Goal: Task Accomplishment & Management: Use online tool/utility

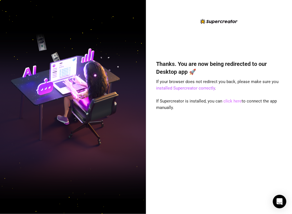
click at [235, 101] on link "click here" at bounding box center [232, 100] width 18 height 5
click at [228, 101] on link "click here" at bounding box center [232, 100] width 18 height 5
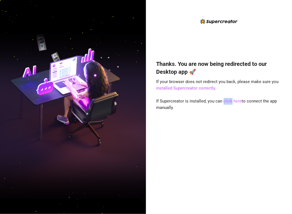
click at [228, 101] on link "click here" at bounding box center [232, 100] width 18 height 5
drag, startPoint x: 228, startPoint y: 101, endPoint x: 251, endPoint y: 115, distance: 27.0
click at [251, 115] on div "Thanks. You are now being redirected to our Desktop app 🚀 If your browser does …" at bounding box center [218, 128] width 125 height 152
click at [244, 133] on div "Thanks. You are now being redirected to our Desktop app 🚀 If your browser does …" at bounding box center [218, 128] width 125 height 152
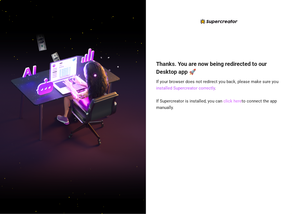
click at [233, 101] on link "click here" at bounding box center [232, 100] width 18 height 5
click at [232, 101] on link "click here" at bounding box center [232, 100] width 18 height 5
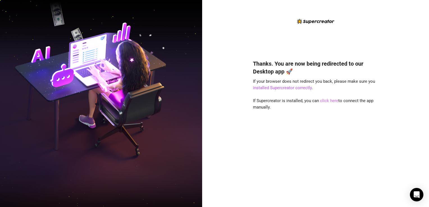
click at [329, 100] on link "click here" at bounding box center [329, 100] width 18 height 5
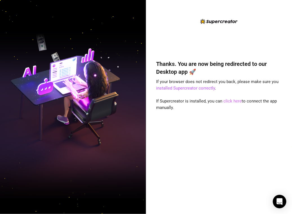
click at [235, 100] on link "click here" at bounding box center [232, 100] width 18 height 5
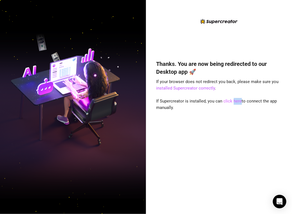
click at [235, 100] on link "click here" at bounding box center [232, 100] width 18 height 5
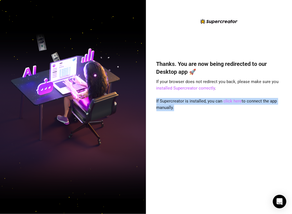
click at [235, 100] on link "click here" at bounding box center [232, 100] width 18 height 5
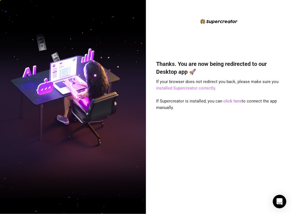
drag, startPoint x: 235, startPoint y: 100, endPoint x: 203, endPoint y: 89, distance: 33.6
click at [203, 89] on link "installed Supercreator correctly" at bounding box center [185, 87] width 59 height 5
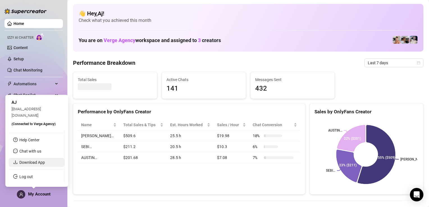
click at [39, 164] on link "Download App" at bounding box center [32, 162] width 26 height 4
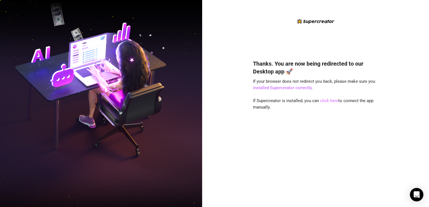
click at [330, 102] on link "click here" at bounding box center [329, 100] width 18 height 5
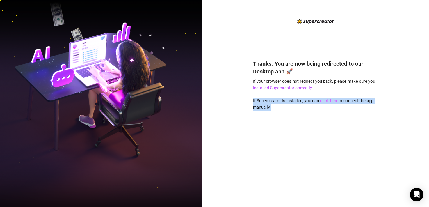
click at [330, 102] on link "click here" at bounding box center [329, 100] width 18 height 5
drag, startPoint x: 330, startPoint y: 102, endPoint x: 328, endPoint y: 144, distance: 42.2
click at [328, 144] on div "Thanks. You are now being redirected to our Desktop app 🚀 If your browser does …" at bounding box center [315, 125] width 125 height 146
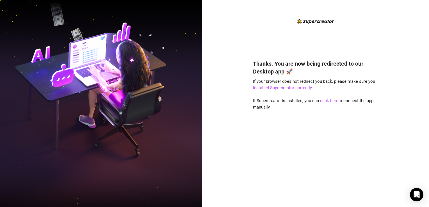
click at [330, 89] on div "Thanks. You are now being redirected to our Desktop app 🚀 If your browser does …" at bounding box center [315, 125] width 125 height 146
click at [328, 103] on link "click here" at bounding box center [329, 100] width 18 height 5
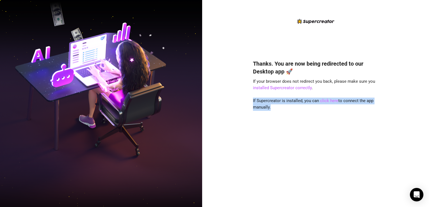
click at [328, 103] on link "click here" at bounding box center [329, 100] width 18 height 5
